Goal: Task Accomplishment & Management: Use online tool/utility

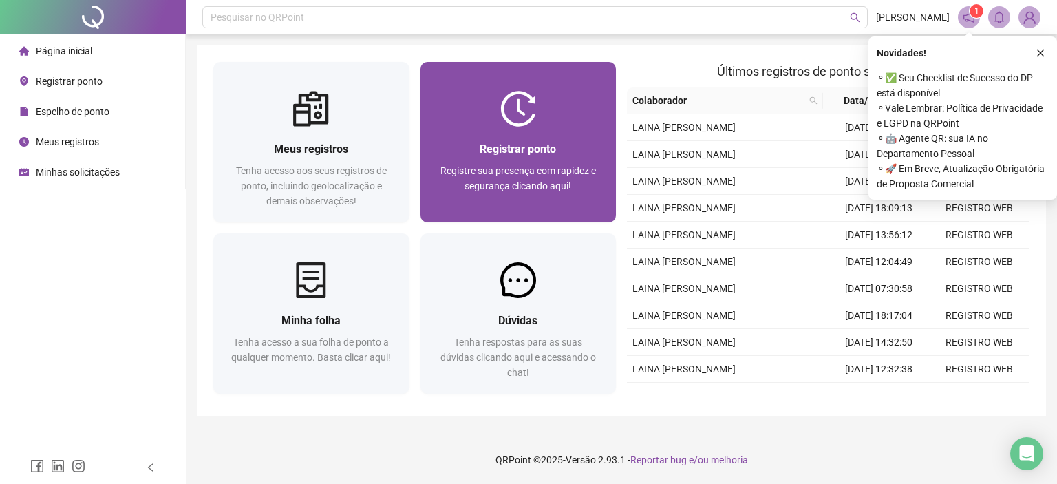
click at [607, 142] on div "Registrar ponto Registre sua presença com rapidez e segurança clicando aqui!" at bounding box center [518, 175] width 196 height 96
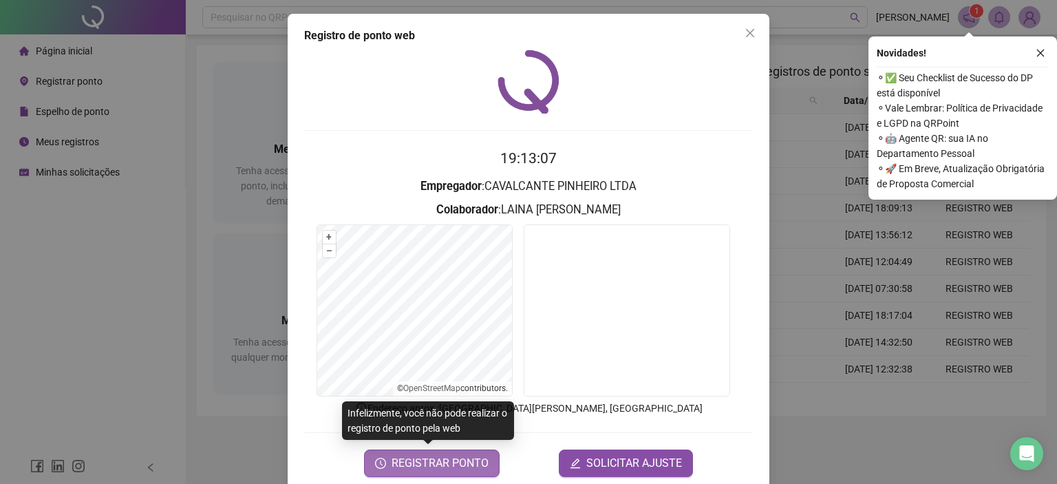
click at [454, 467] on span "REGISTRAR PONTO" at bounding box center [440, 463] width 97 height 17
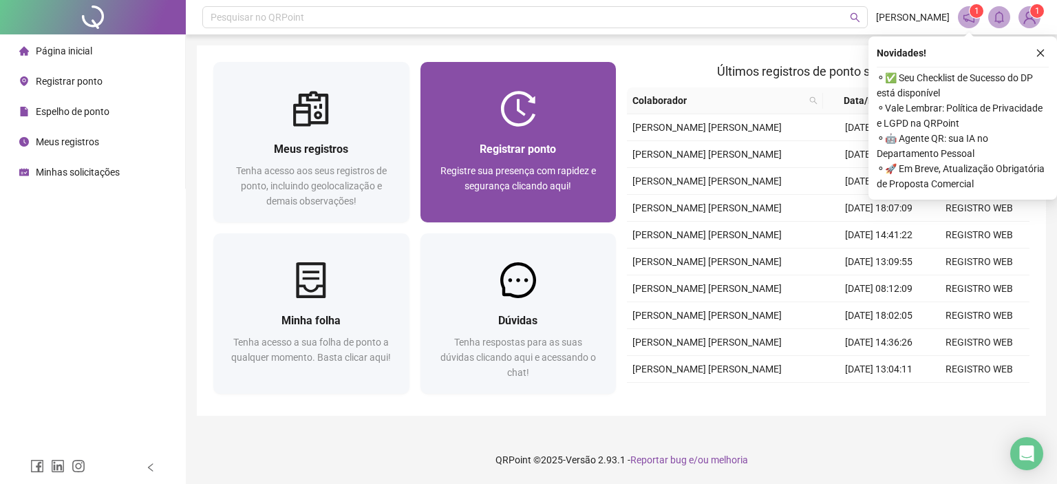
click at [476, 109] on div at bounding box center [518, 109] width 196 height 36
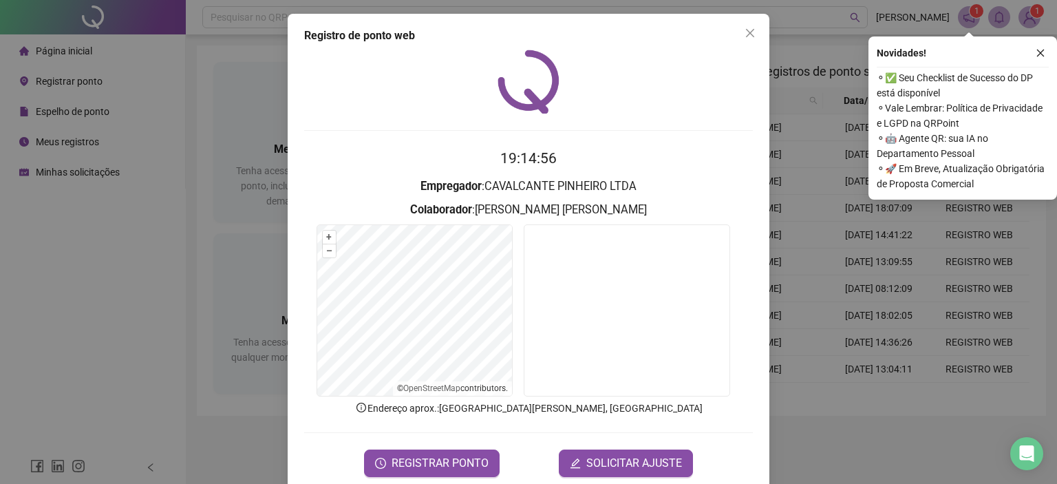
scroll to position [22, 0]
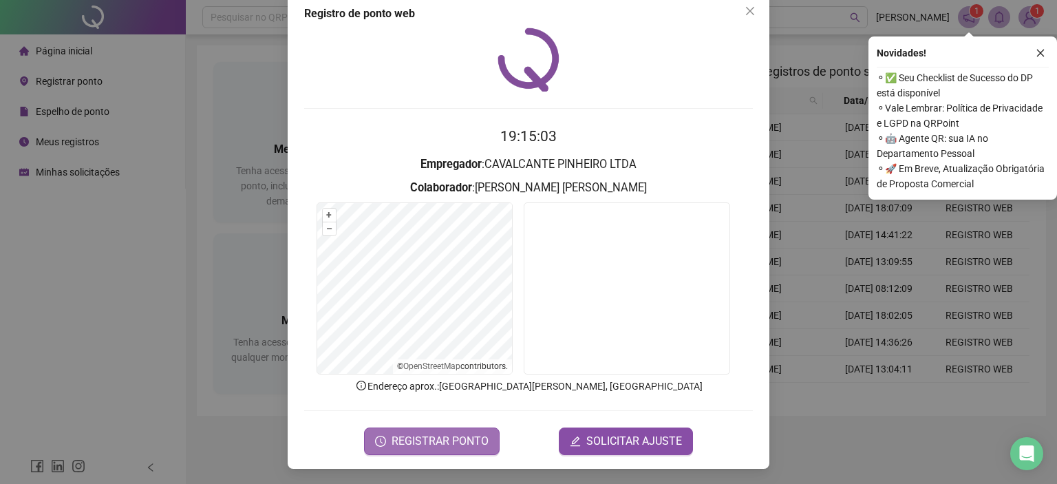
click at [423, 437] on span "REGISTRAR PONTO" at bounding box center [440, 441] width 97 height 17
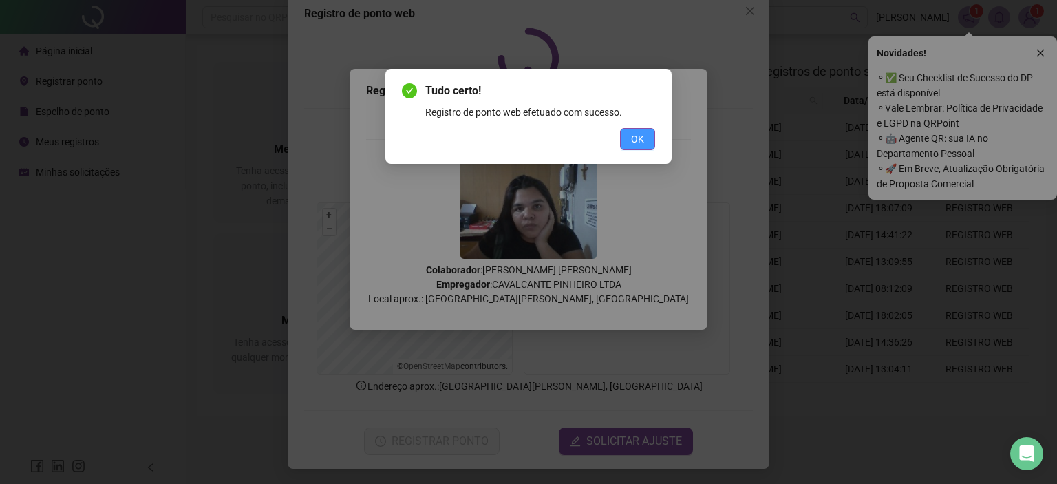
click at [652, 136] on button "OK" at bounding box center [637, 139] width 35 height 22
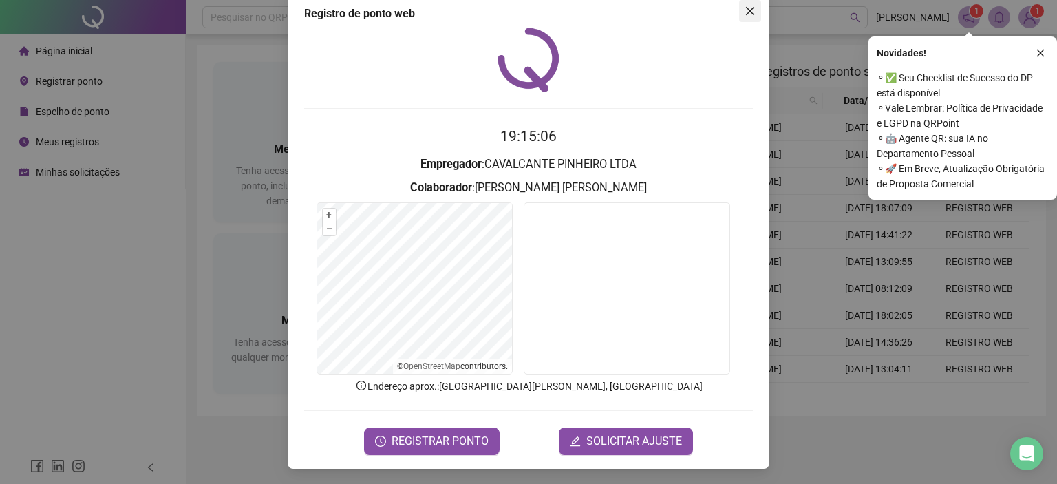
click at [751, 13] on span "Close" at bounding box center [750, 11] width 22 height 11
